Goal: Information Seeking & Learning: Find specific fact

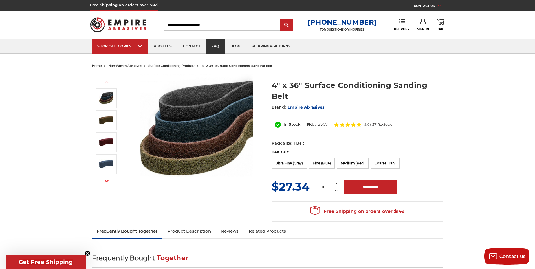
click at [215, 47] on link "faq" at bounding box center [215, 46] width 19 height 14
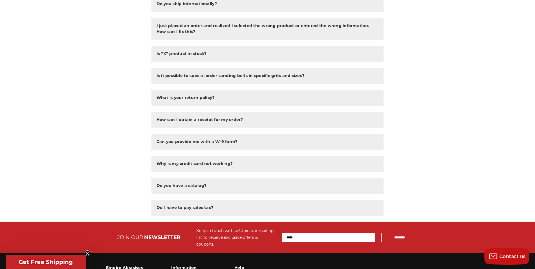
scroll to position [338, 0]
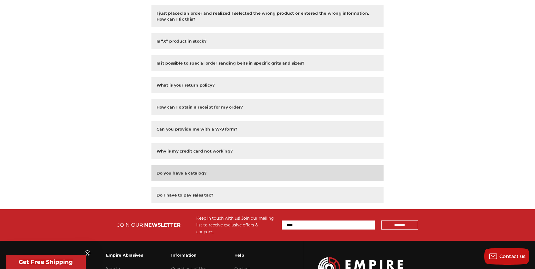
click at [186, 173] on h2 "Do you have a catalog?" at bounding box center [181, 173] width 50 height 6
